Goal: Navigation & Orientation: Find specific page/section

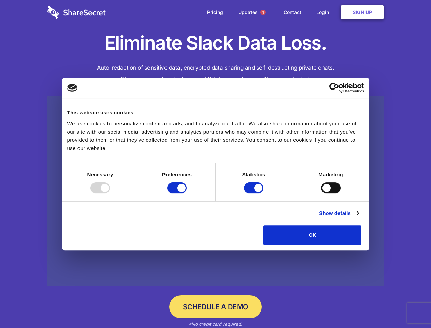
click at [110, 193] on div at bounding box center [99, 187] width 19 height 11
click at [187, 193] on input "Preferences" at bounding box center [176, 187] width 19 height 11
checkbox input "false"
click at [255, 193] on input "Statistics" at bounding box center [253, 187] width 19 height 11
checkbox input "false"
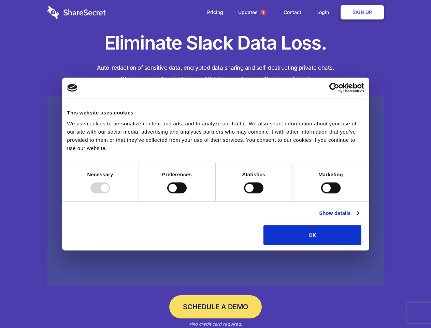
click at [321, 193] on input "Marketing" at bounding box center [330, 187] width 19 height 11
checkbox input "true"
click at [359, 217] on link "Show details" at bounding box center [339, 213] width 40 height 8
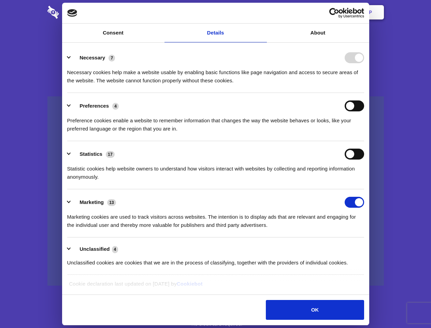
click at [364, 93] on li "Necessary 7 Necessary cookies help make a website usable by enabling basic func…" at bounding box center [215, 69] width 297 height 48
click at [263, 12] on span "1" at bounding box center [262, 12] width 5 height 5
